Goal: Check status: Check status

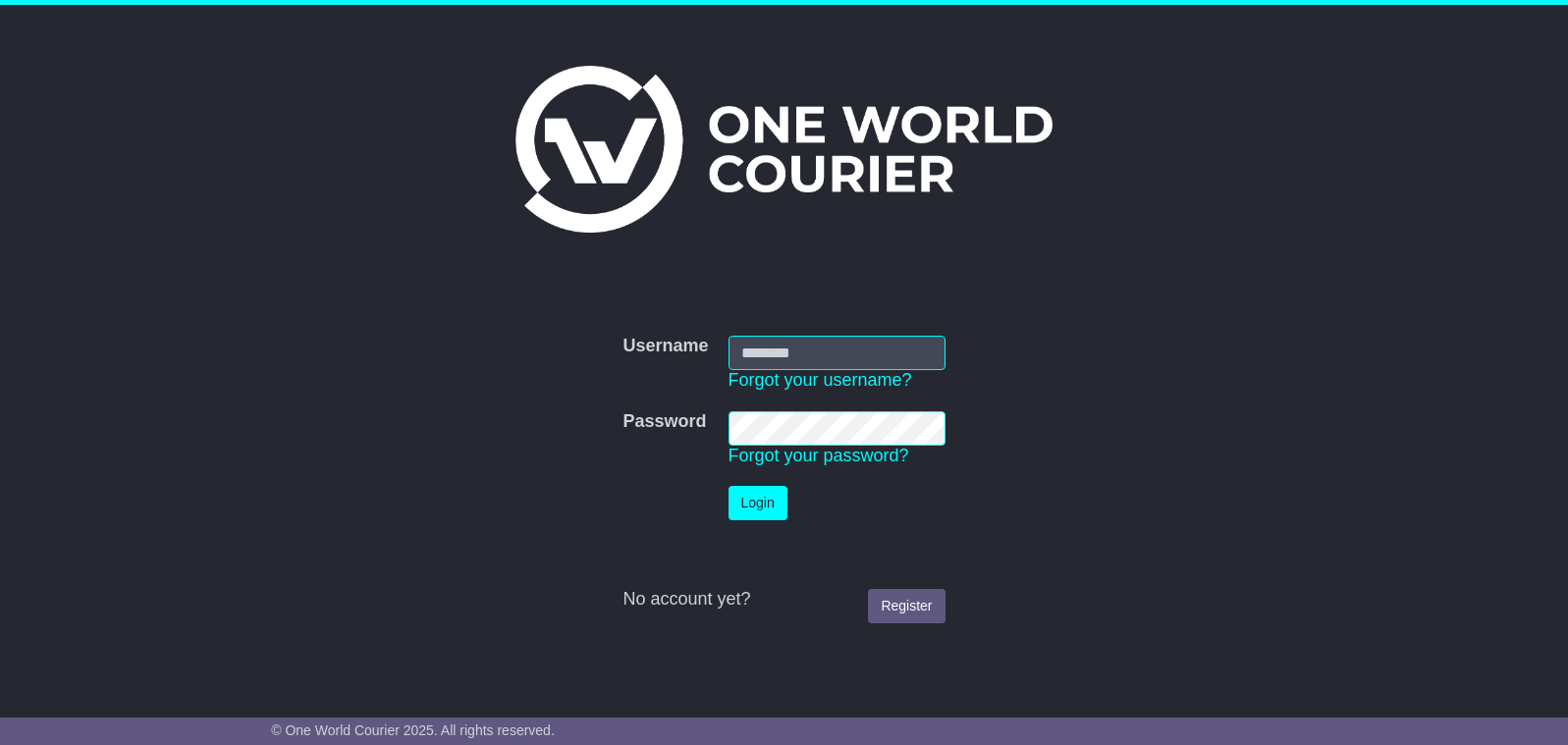
type input "**********"
click at [756, 506] on button "Login" at bounding box center [758, 502] width 59 height 34
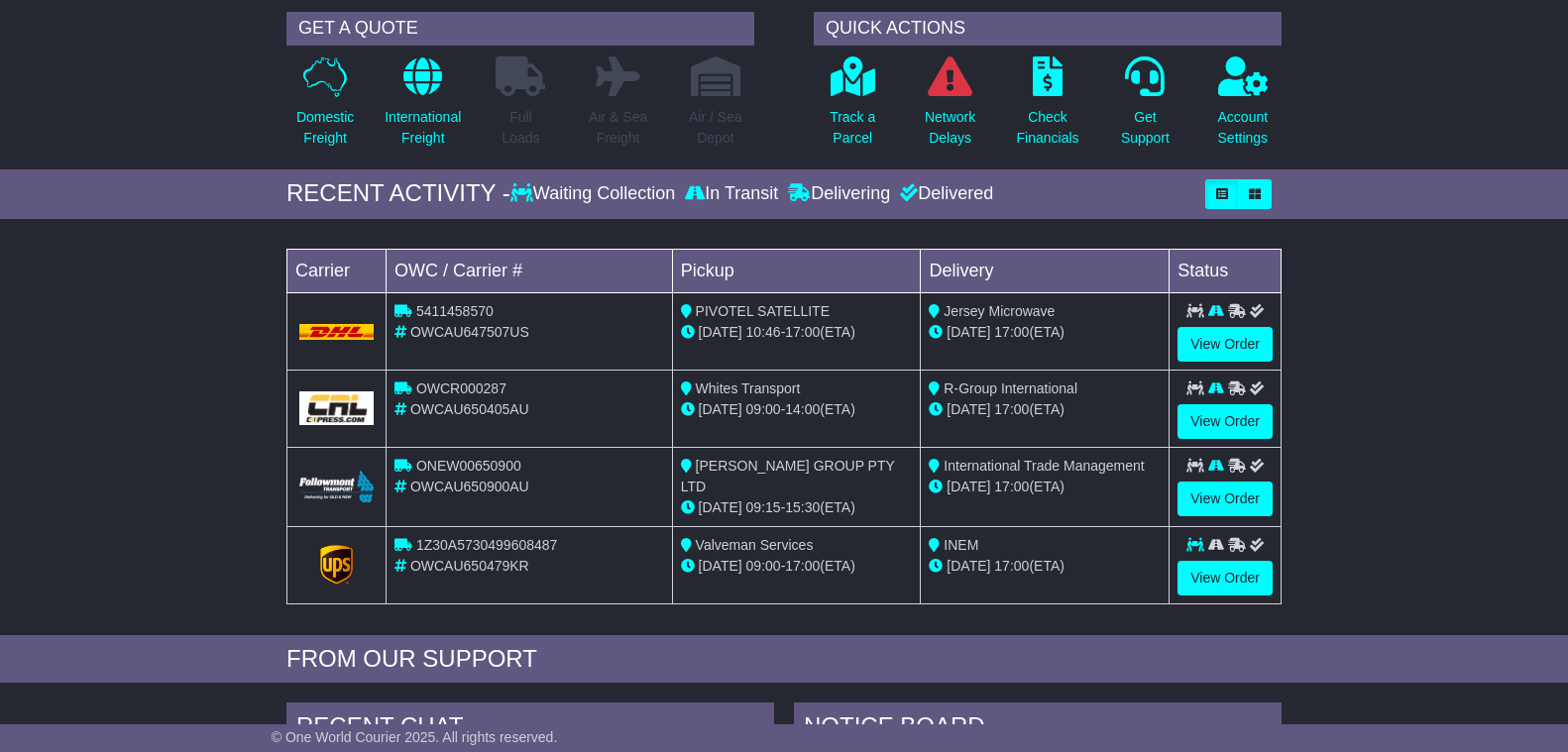
scroll to position [149, 0]
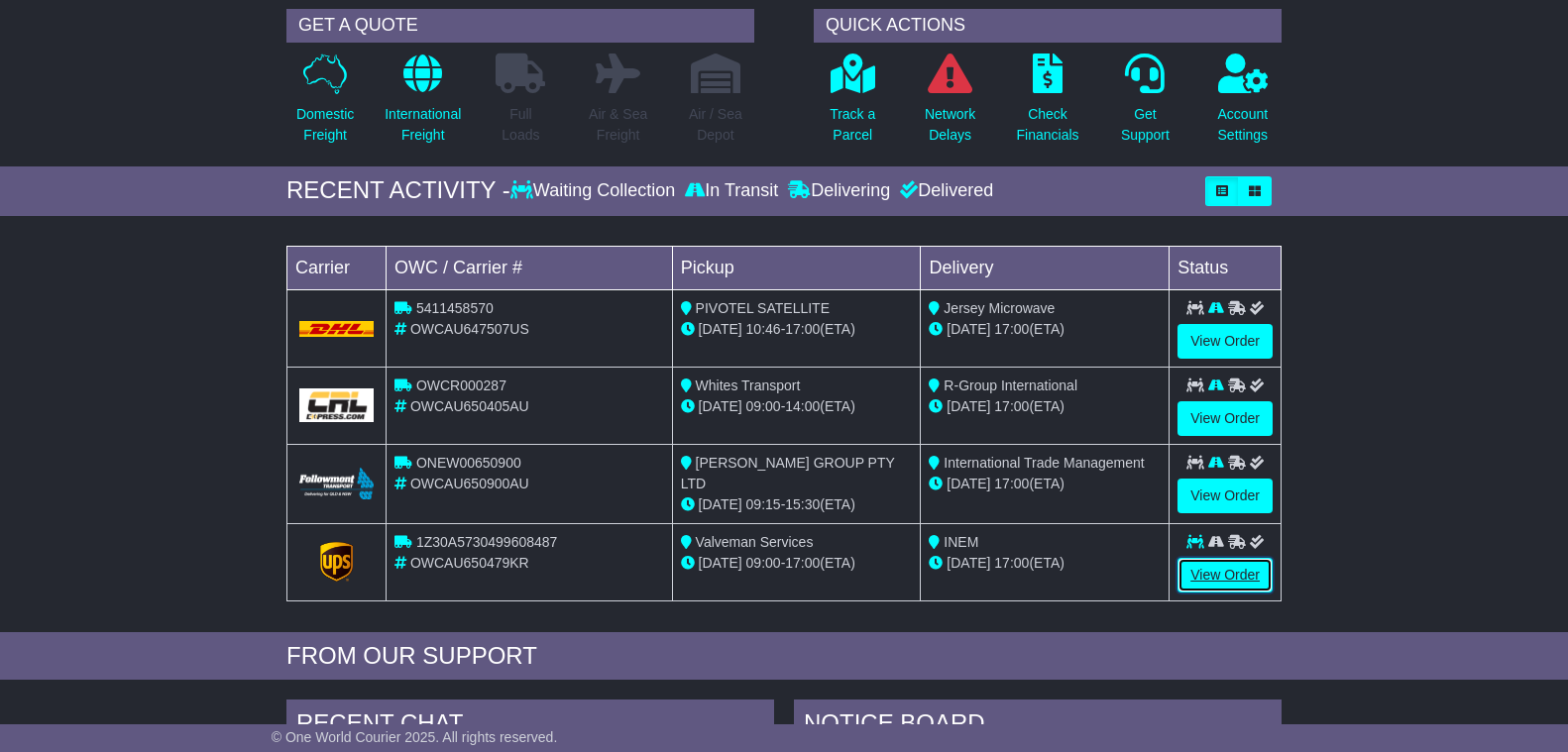
click at [1193, 573] on link "View Order" at bounding box center [1225, 574] width 95 height 35
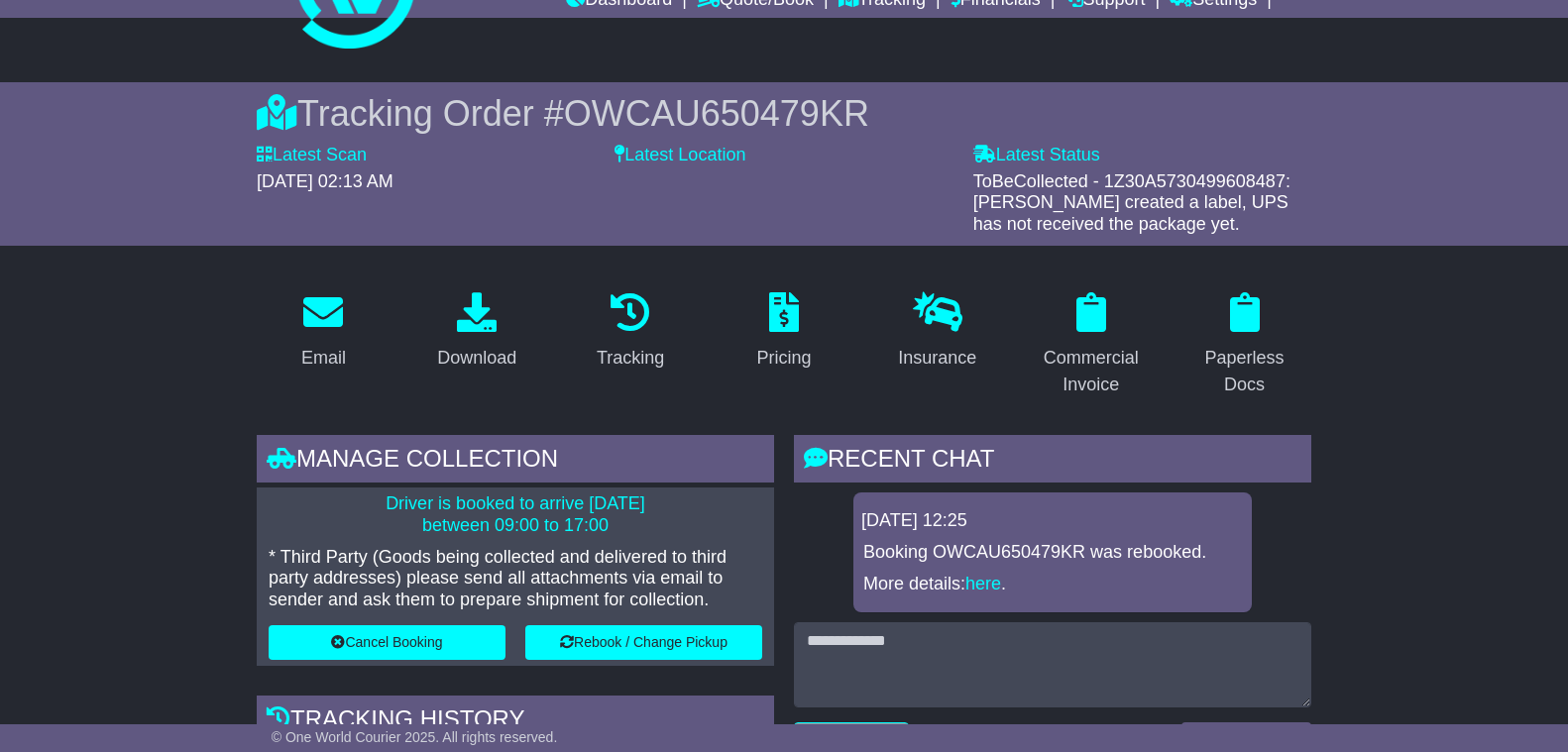
scroll to position [96, 0]
click at [1020, 550] on p "Booking OWCAU650479KR was rebooked." at bounding box center [1052, 552] width 378 height 22
copy p "OWCAU650479KR"
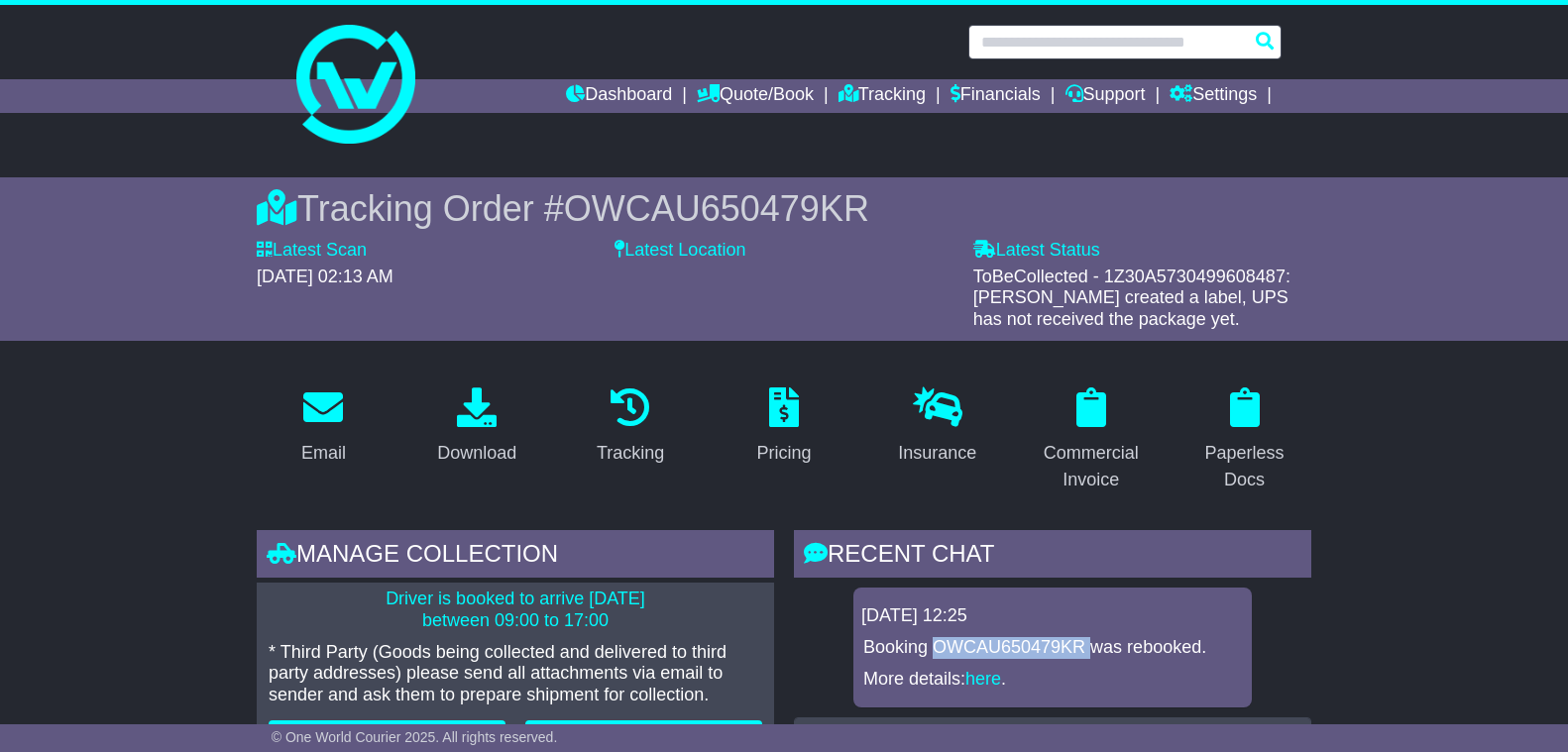
click at [1043, 35] on input "text" at bounding box center [1125, 42] width 314 height 35
paste input "**********"
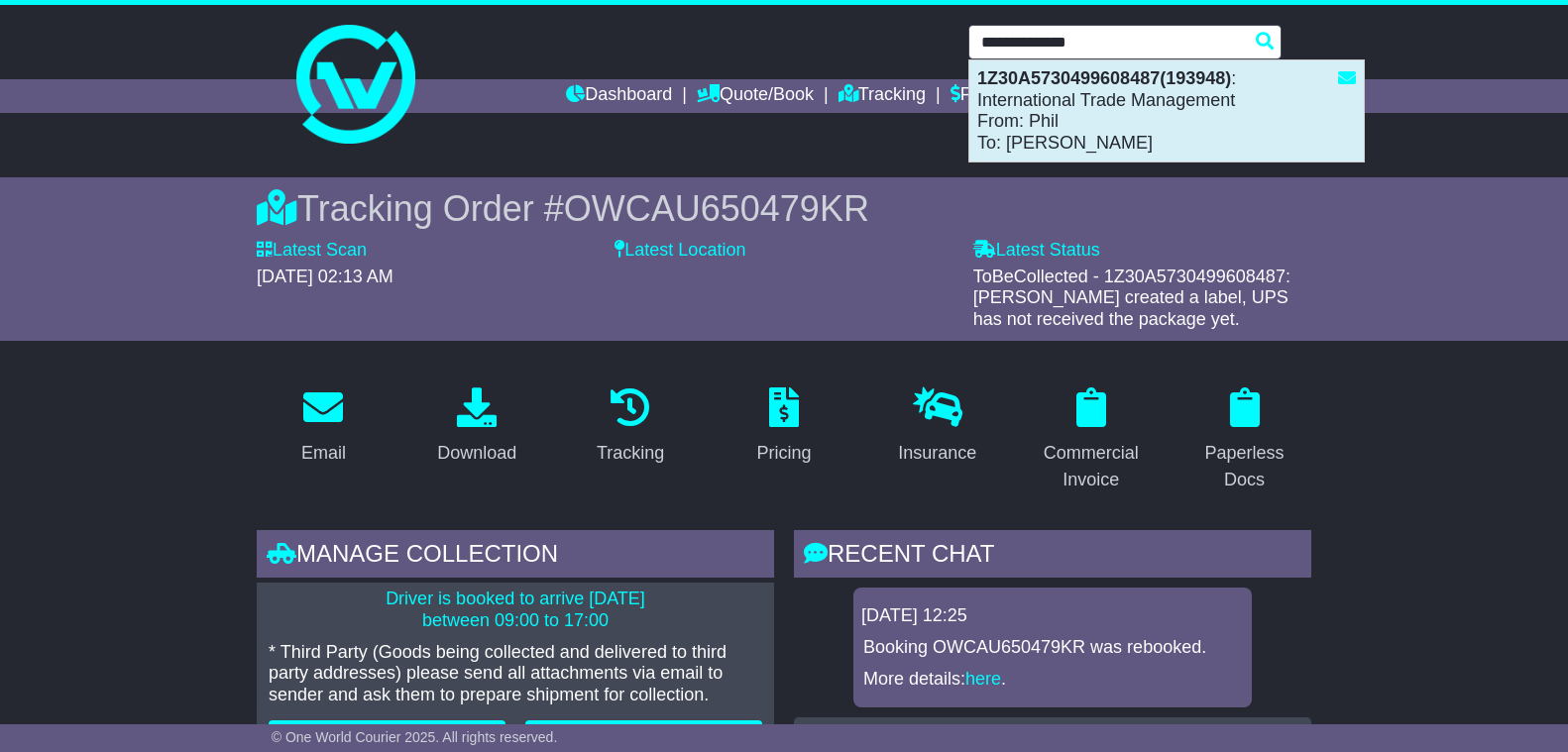
click at [1023, 90] on div "1Z30A5730499608487(193948) : International Trade Management From: Phil To: Soo …" at bounding box center [1166, 111] width 394 height 101
type input "**********"
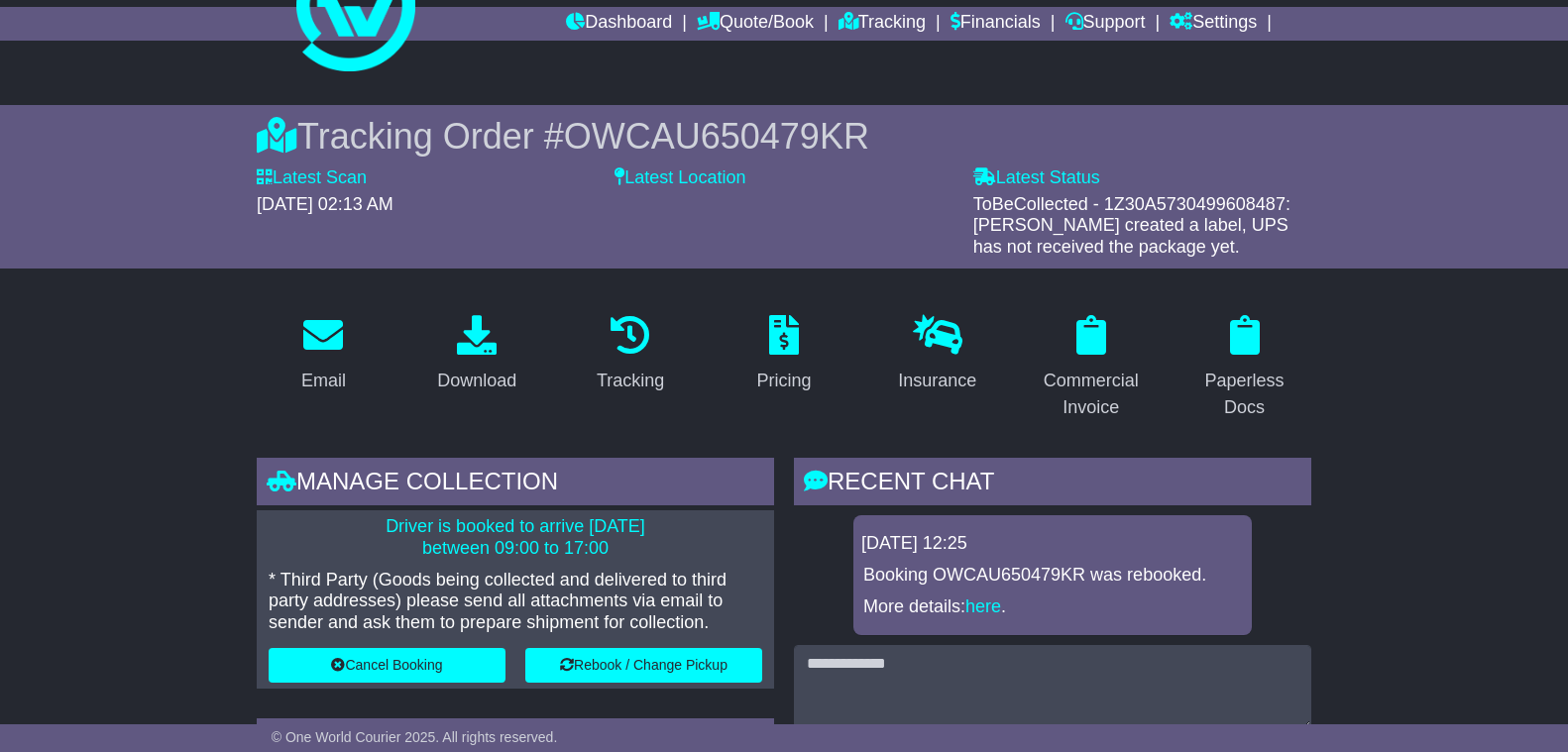
scroll to position [75, 0]
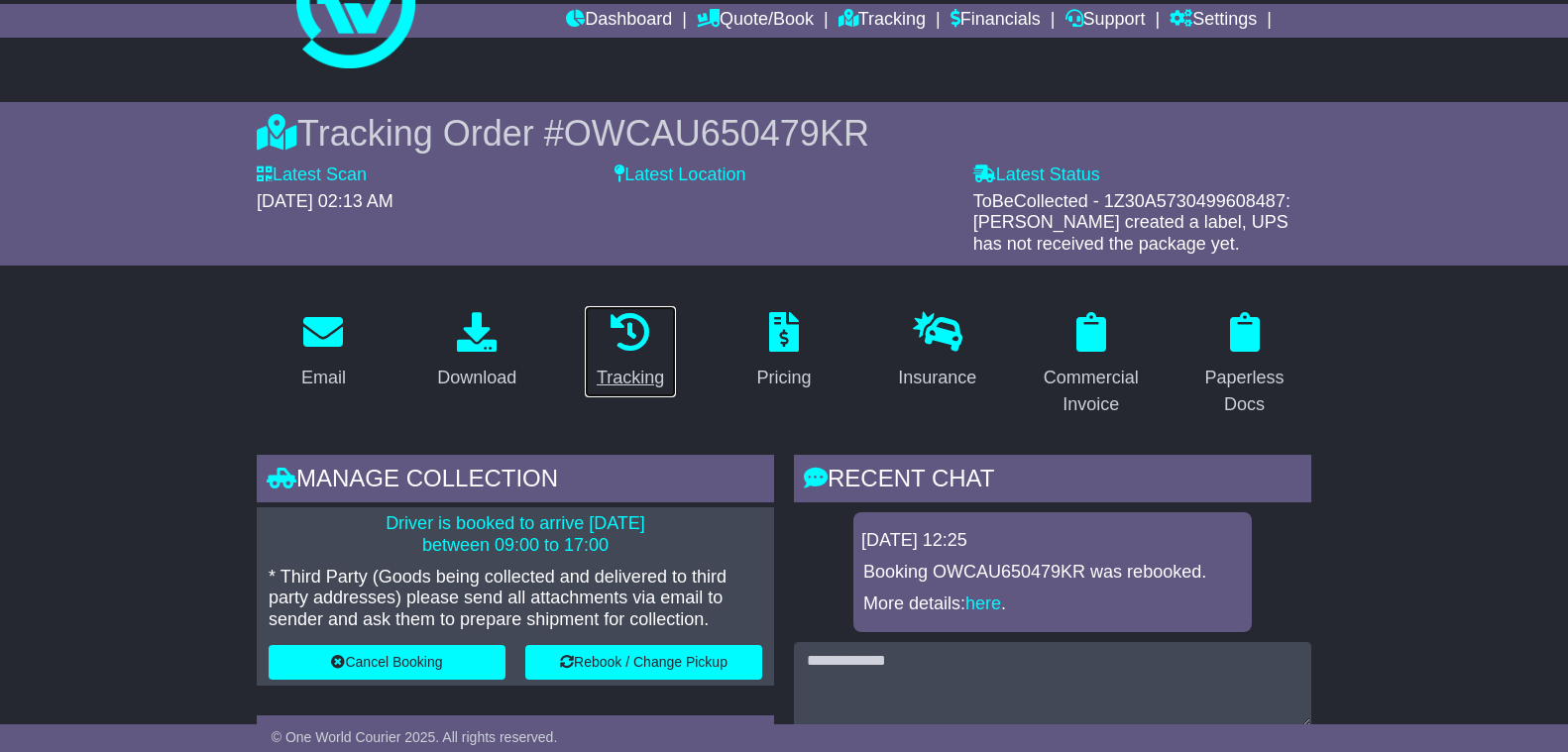
click at [642, 377] on div "Tracking" at bounding box center [630, 377] width 67 height 27
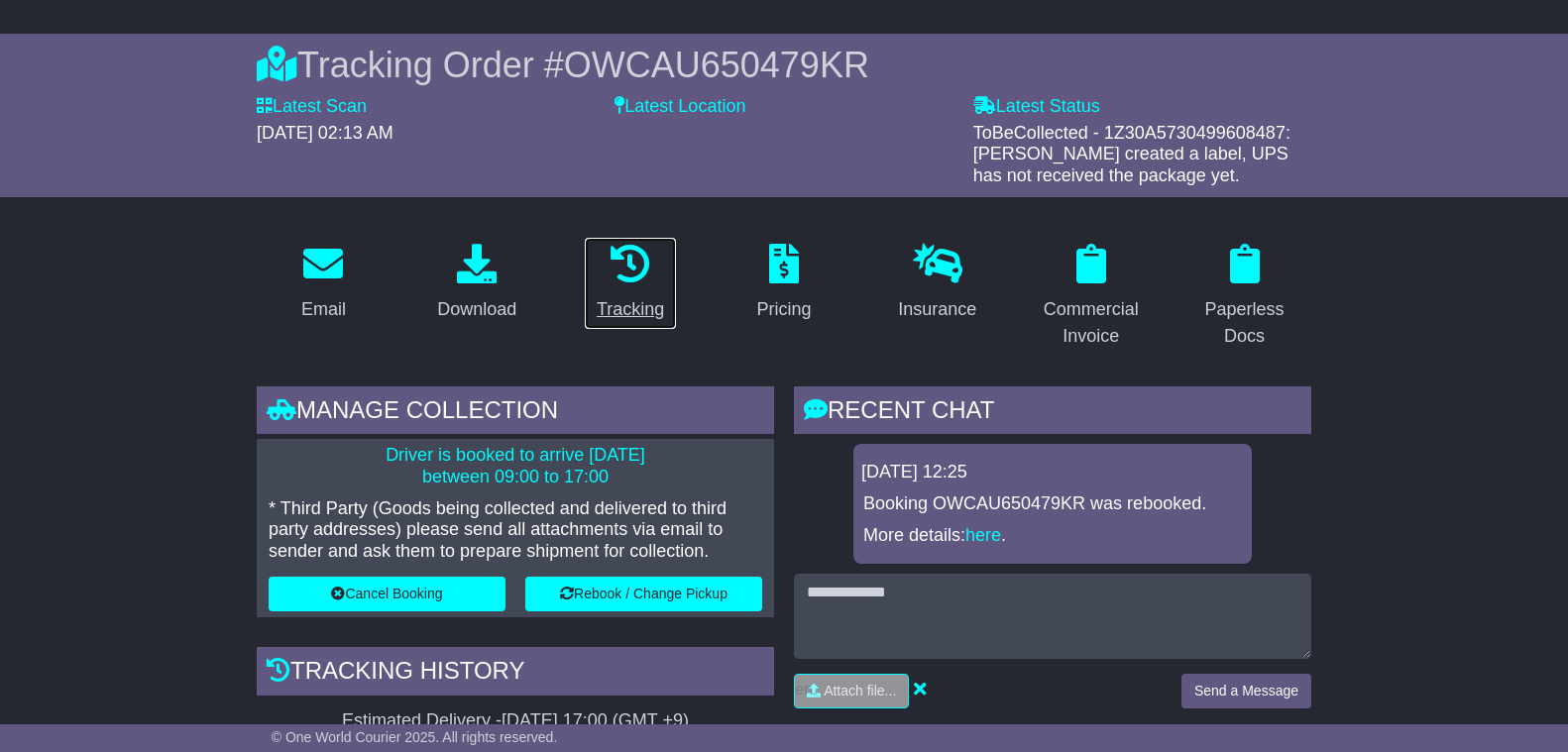
scroll to position [0, 0]
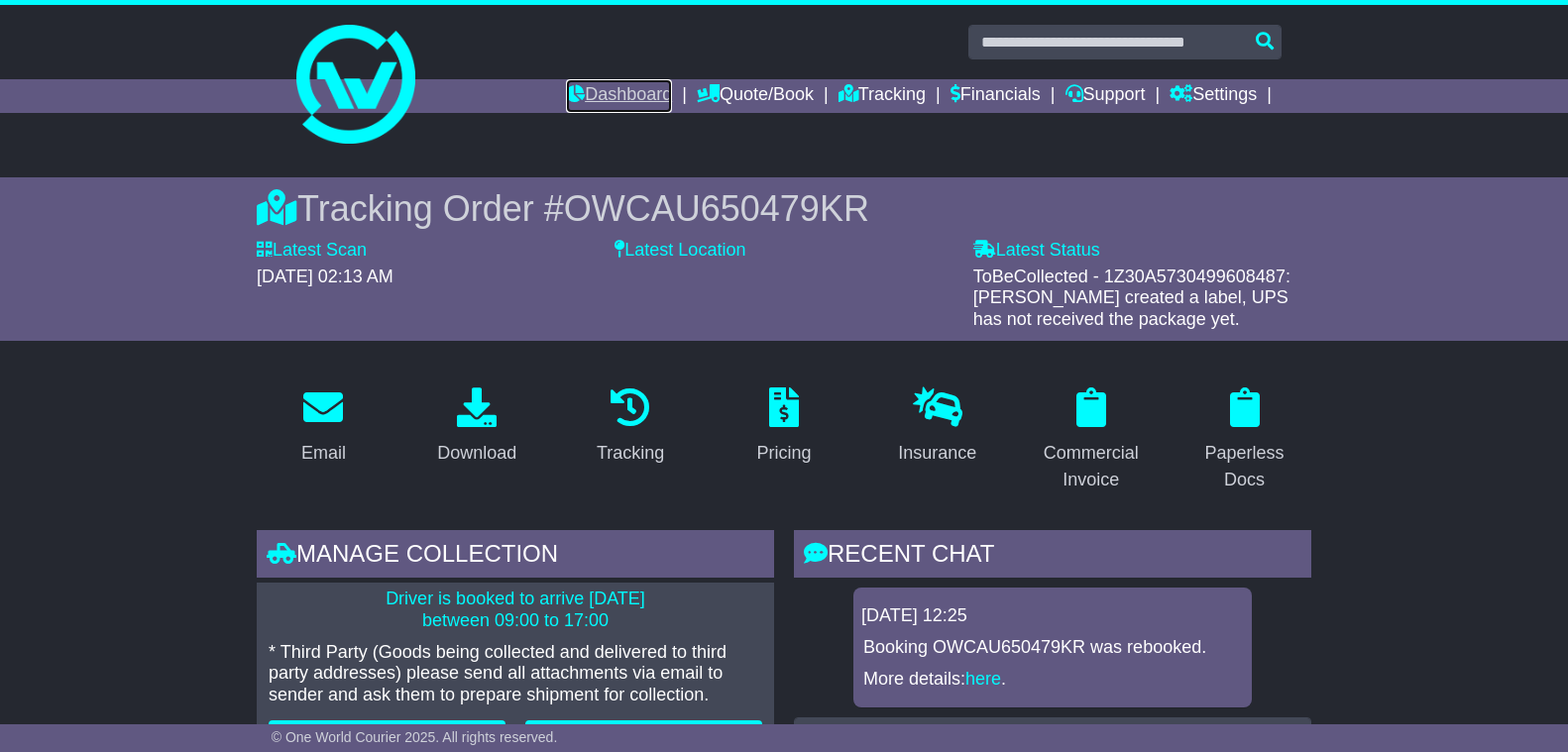
click at [596, 93] on link "Dashboard" at bounding box center [618, 96] width 106 height 34
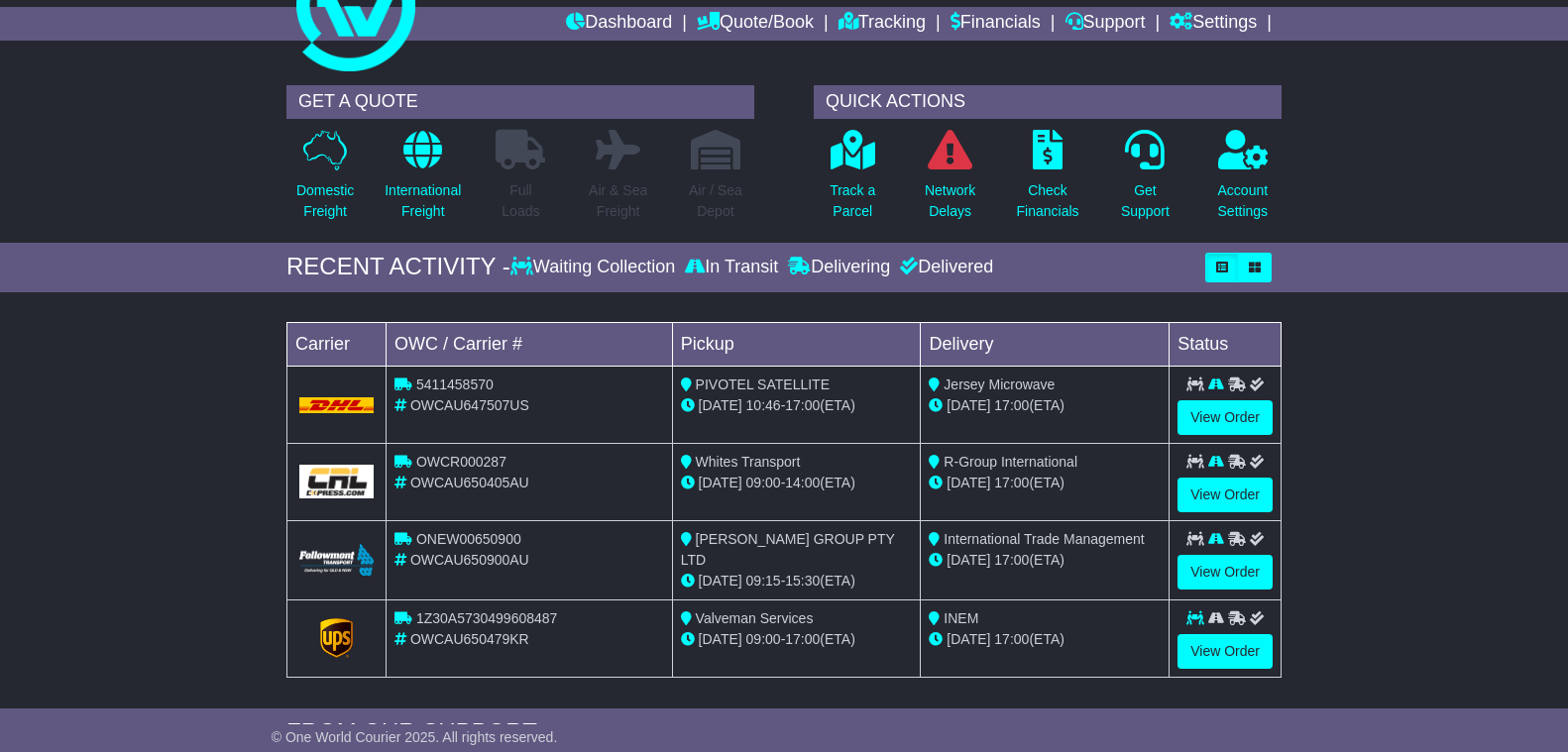
scroll to position [74, 0]
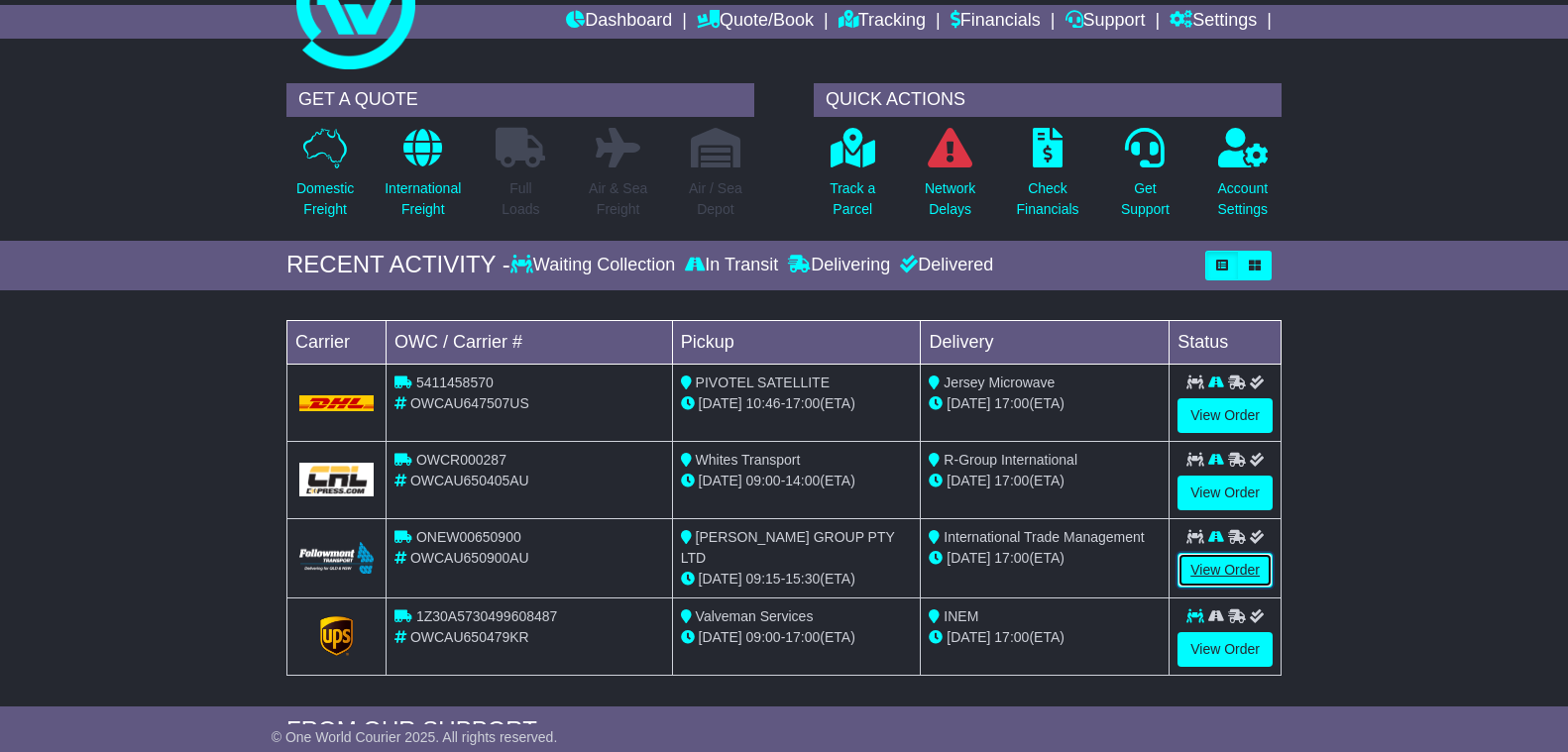
click at [1224, 573] on link "View Order" at bounding box center [1225, 569] width 95 height 35
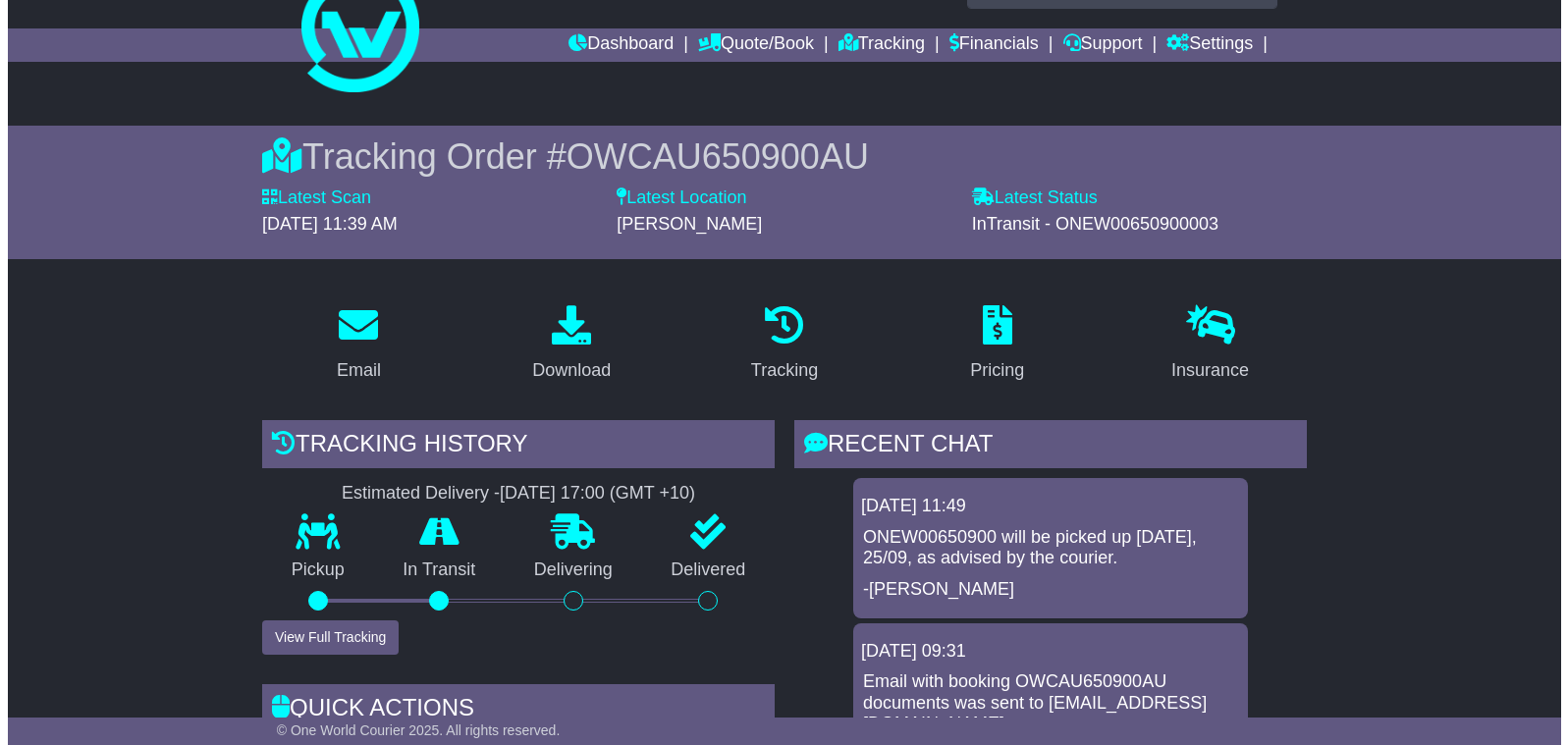
scroll to position [48, 0]
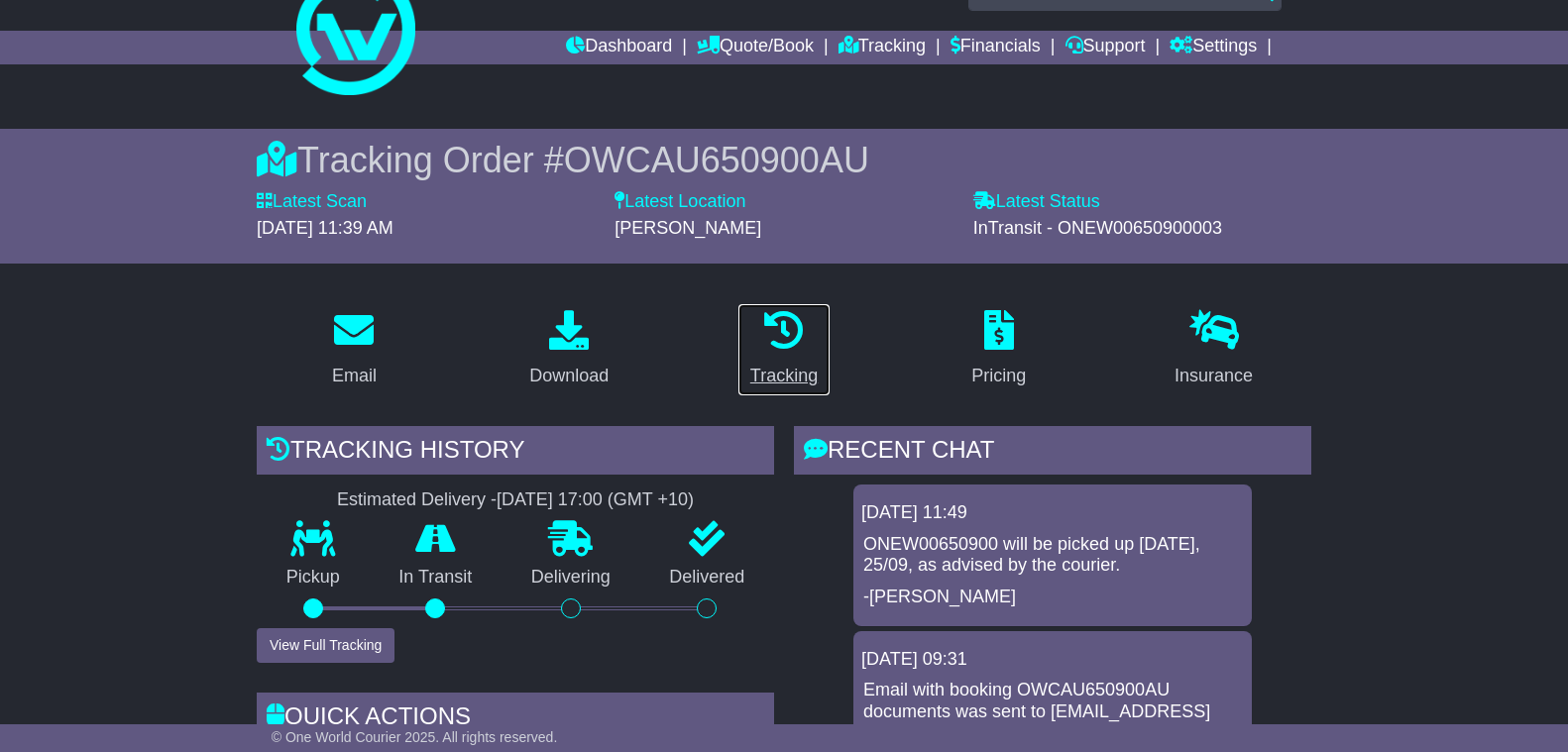
click at [783, 376] on div "Tracking" at bounding box center [784, 375] width 67 height 27
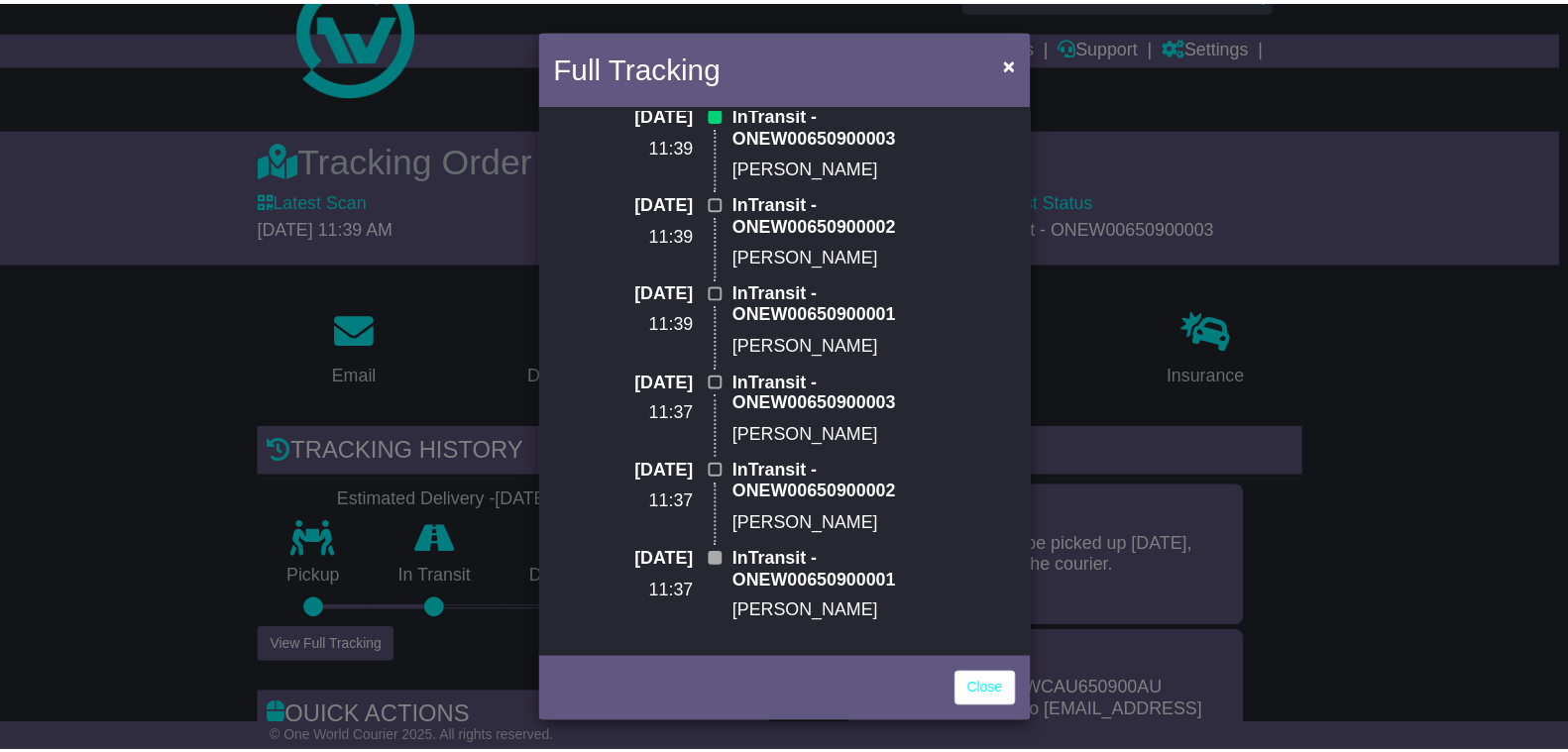
scroll to position [0, 0]
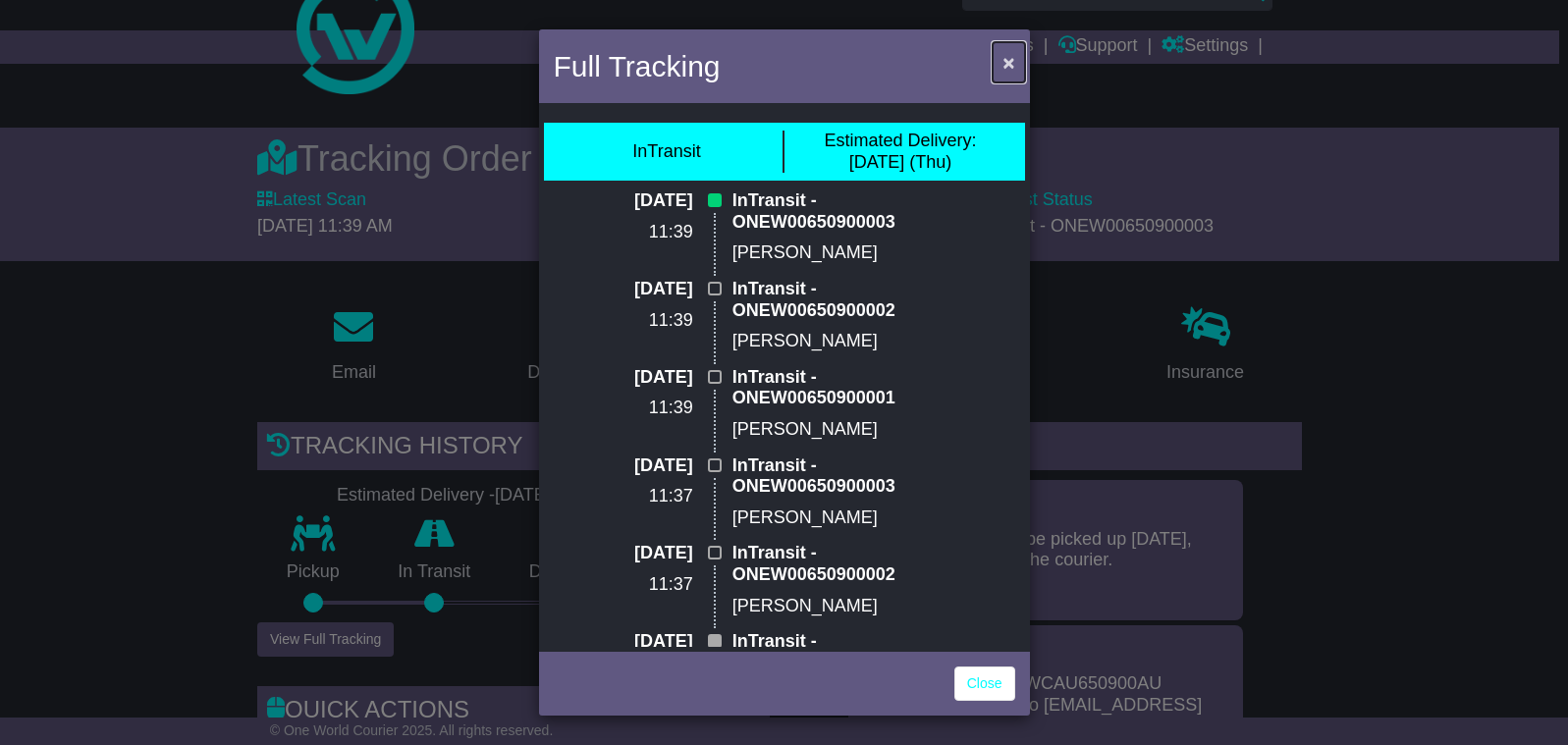
click at [1004, 57] on span "×" at bounding box center [1008, 62] width 12 height 23
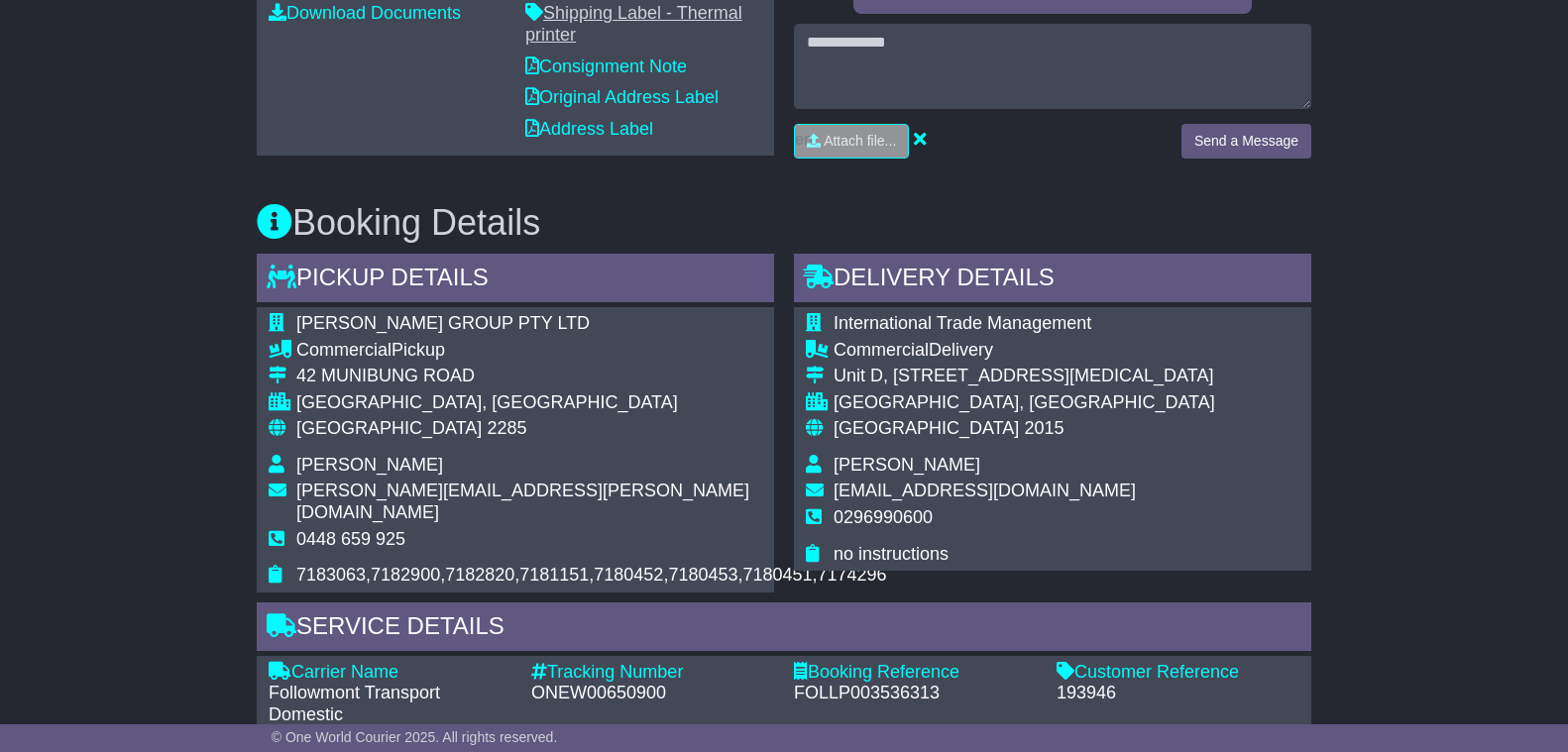
scroll to position [829, 0]
